Goal: Go to known website: Go to known website

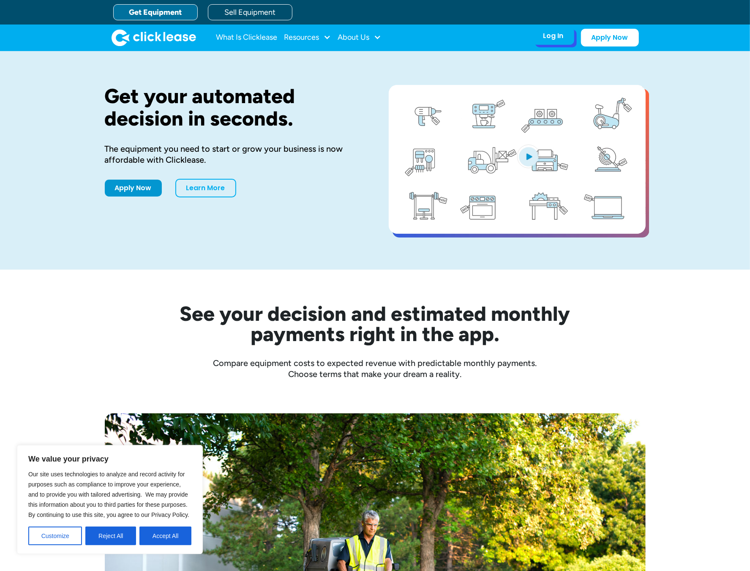
click at [556, 38] on div "Log In" at bounding box center [553, 36] width 20 height 8
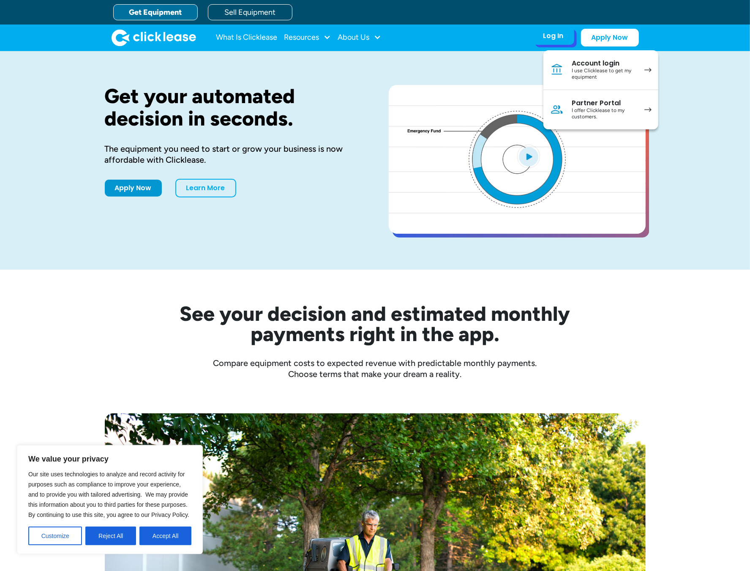
click at [603, 106] on div "Partner Portal" at bounding box center [604, 103] width 64 height 8
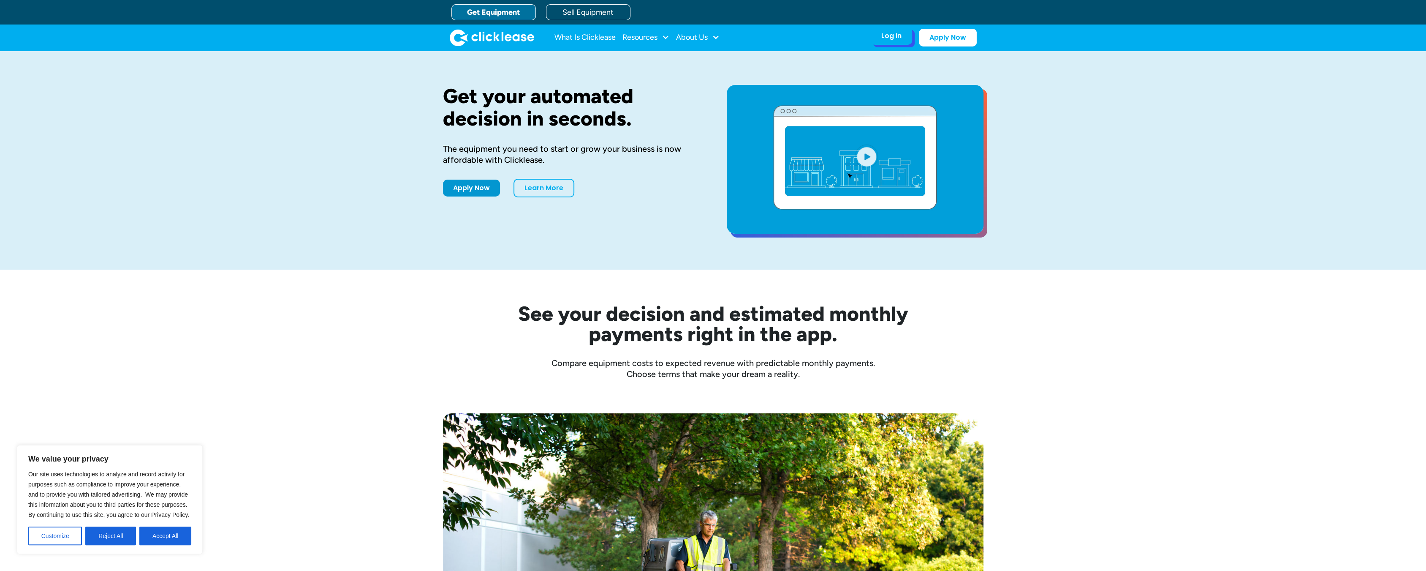
click at [898, 35] on div "Log In" at bounding box center [891, 36] width 20 height 8
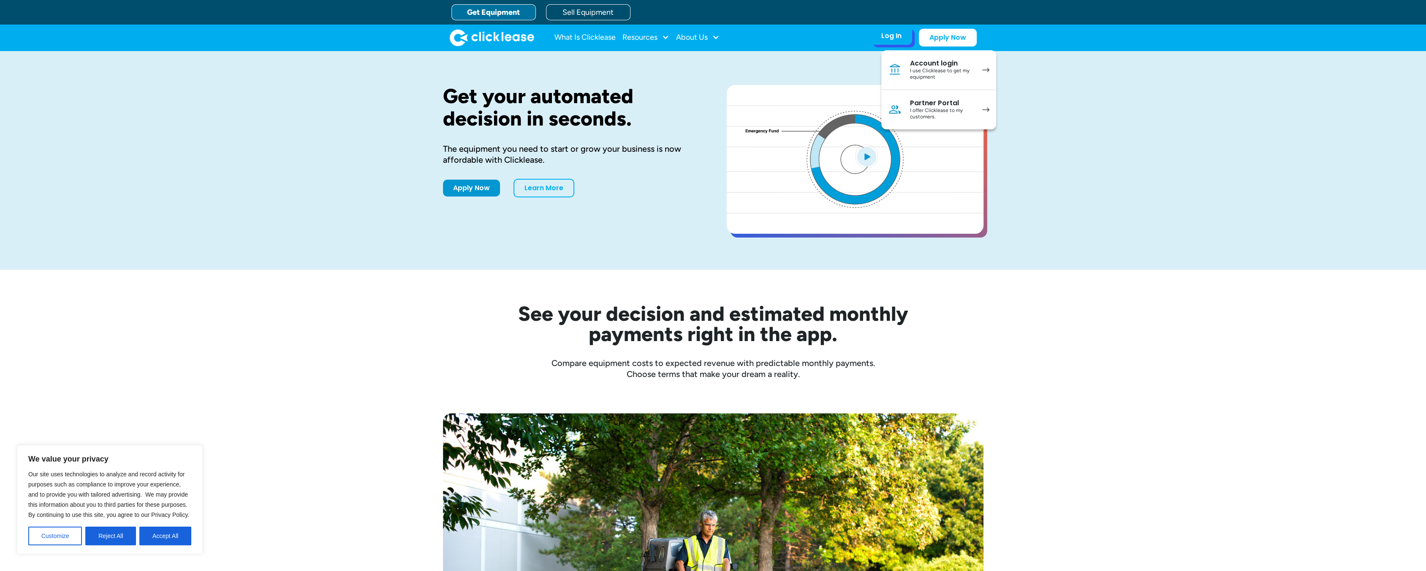
click at [935, 96] on link "Partner Portal I offer Clicklease to my customers." at bounding box center [938, 109] width 115 height 39
